Goal: Navigation & Orientation: Find specific page/section

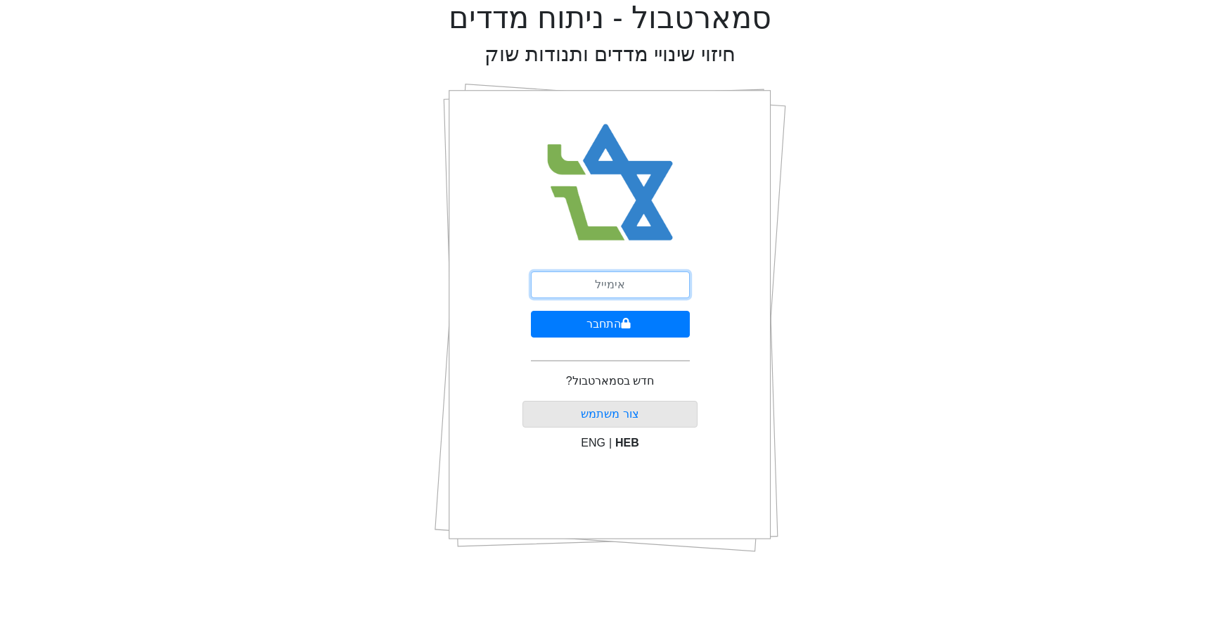
click at [626, 287] on input "email" at bounding box center [610, 284] width 159 height 27
type input "[EMAIL_ADDRESS][DOMAIN_NAME]"
click at [652, 328] on button "התחבר" at bounding box center [610, 324] width 159 height 27
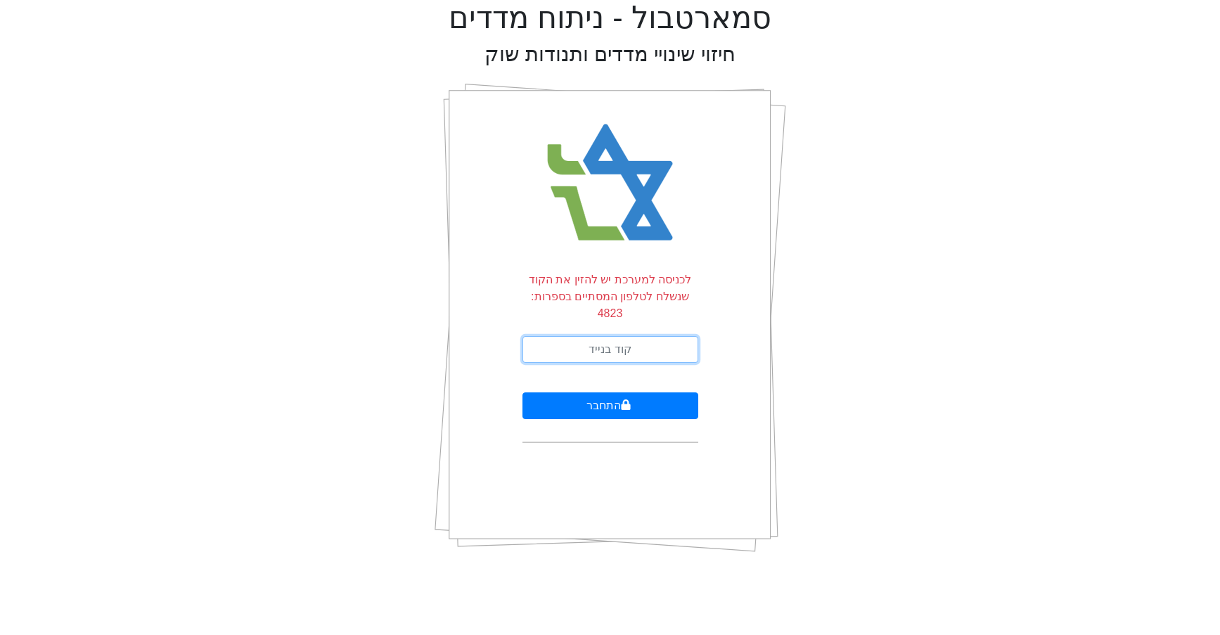
click at [623, 336] on input "text" at bounding box center [610, 349] width 176 height 27
type input "945063"
click at [522, 392] on button "התחבר" at bounding box center [610, 405] width 176 height 27
